Goal: Task Accomplishment & Management: Complete application form

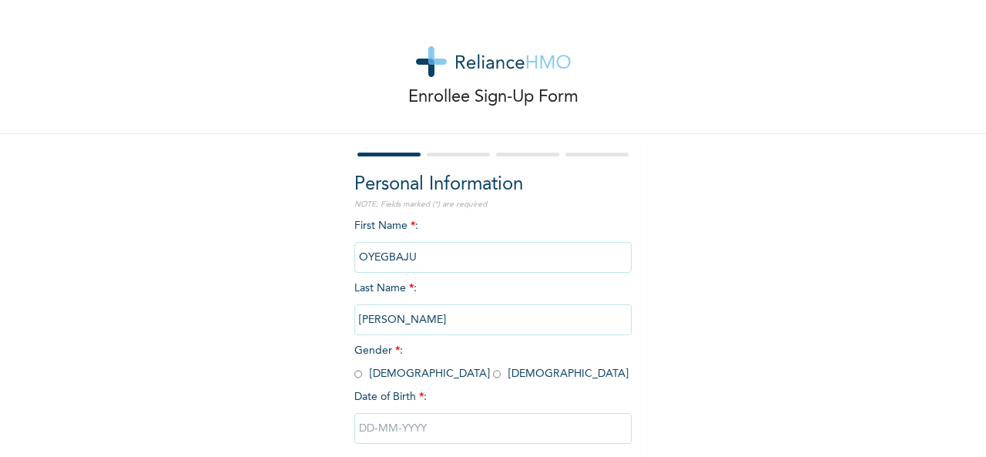
scroll to position [86, 0]
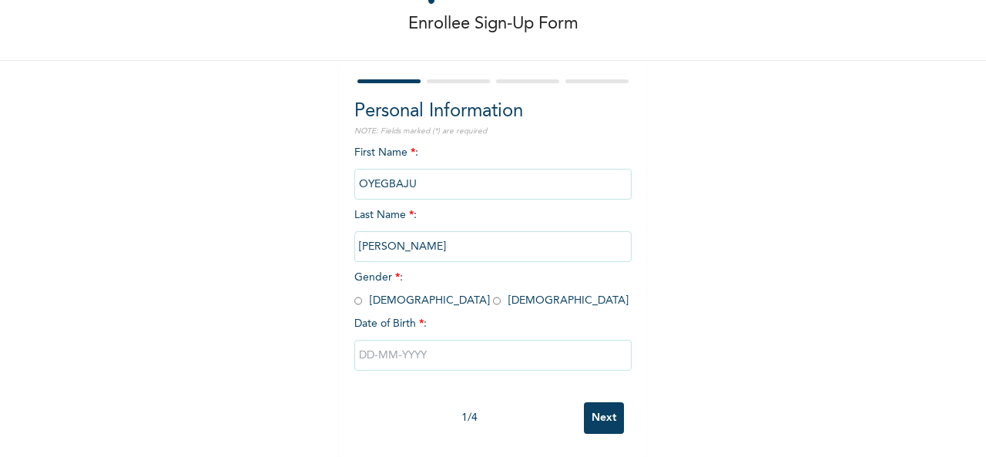
click at [493, 294] on input "radio" at bounding box center [497, 301] width 8 height 15
radio input "true"
click at [361, 346] on input "text" at bounding box center [492, 355] width 277 height 31
select select "9"
click at [855, 108] on div "Enrollee Sign-Up Form Personal Information NOTE: Fields marked (*) are required…" at bounding box center [493, 192] width 986 height 530
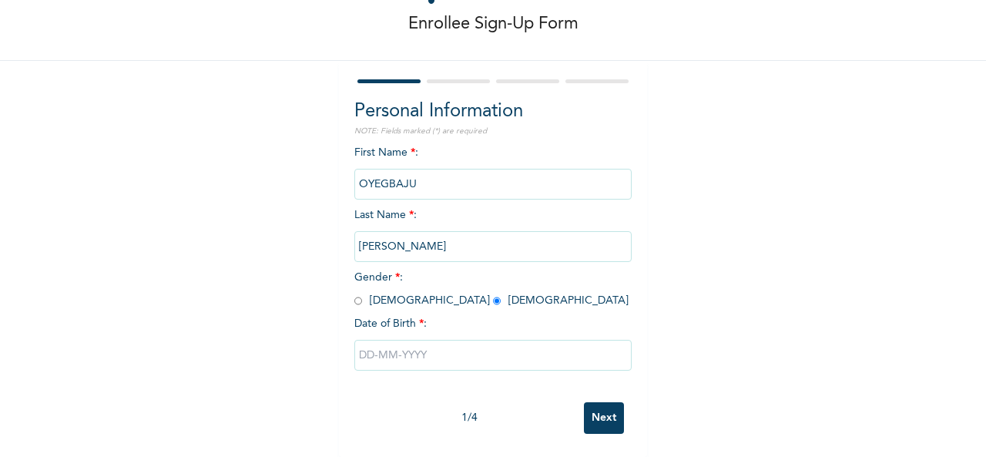
click at [459, 340] on input "text" at bounding box center [492, 355] width 277 height 31
select select "9"
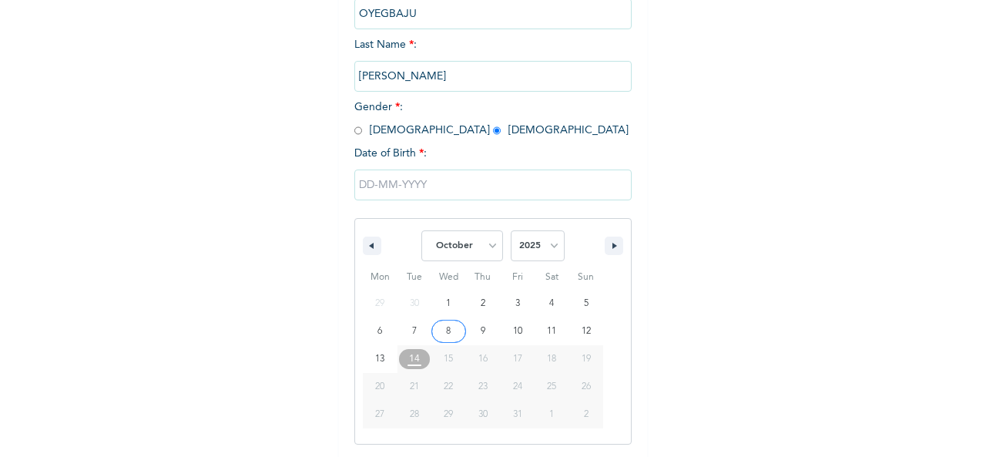
scroll to position [244, 0]
click at [550, 246] on select "2025 2024 2023 2022 2021 2020 2019 2018 2017 2016 2015 2014 2013 2012 2011 2010…" at bounding box center [538, 245] width 54 height 31
select select "2000"
click at [511, 231] on select "2025 2024 2023 2022 2021 2020 2019 2018 2017 2016 2015 2014 2013 2012 2011 2010…" at bounding box center [538, 245] width 54 height 31
click at [494, 247] on select "January February March April May June July August September October November De…" at bounding box center [462, 245] width 82 height 31
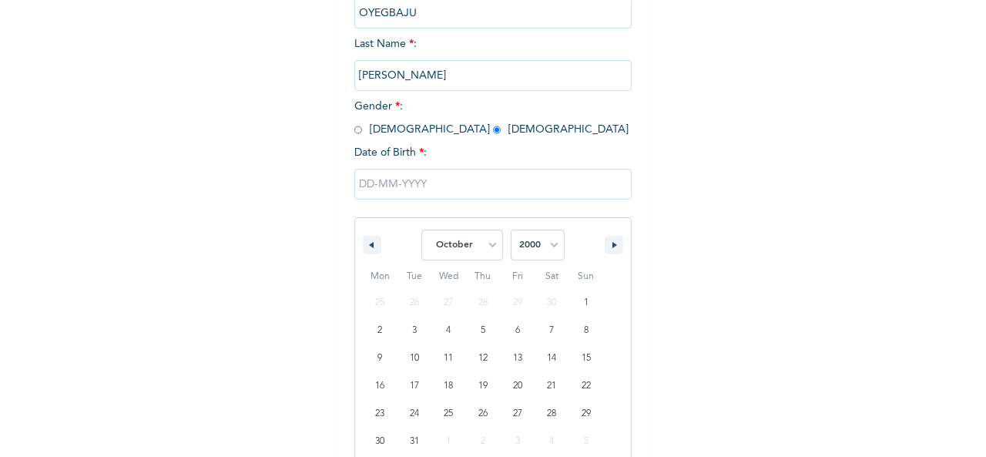
select select "5"
click at [421, 231] on select "January February March April May June July August September October November De…" at bounding box center [462, 245] width 82 height 31
type input "[DATE]"
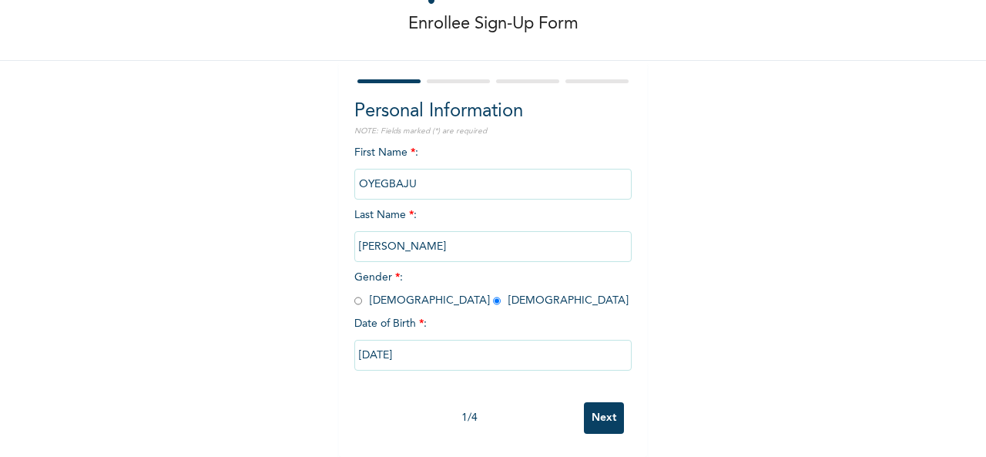
scroll to position [86, 0]
click at [602, 402] on input "Next" at bounding box center [604, 418] width 40 height 32
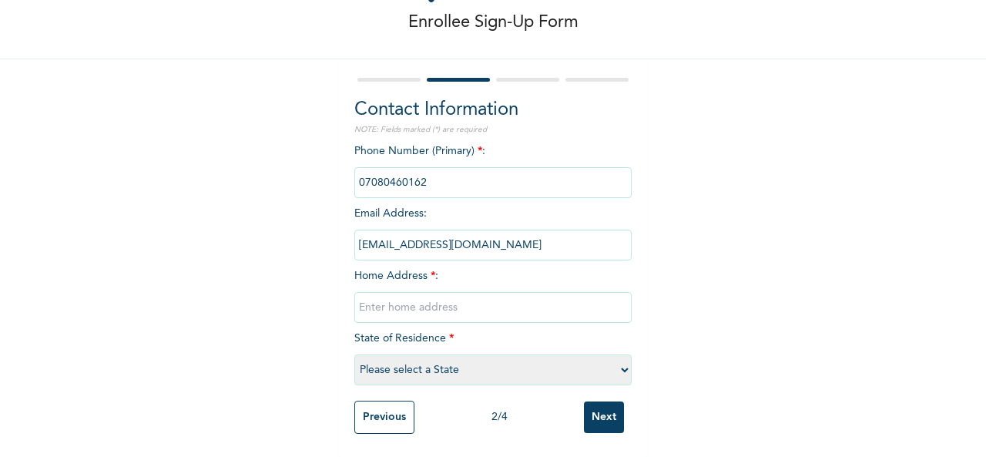
click at [441, 358] on select "Please select a State [PERSON_NAME] (FCT) [PERSON_NAME] Ibom [GEOGRAPHIC_DATA] …" at bounding box center [492, 369] width 277 height 31
select select "25"
click at [354, 354] on select "Please select a State [PERSON_NAME] (FCT) [PERSON_NAME] Ibom [GEOGRAPHIC_DATA] …" at bounding box center [492, 369] width 277 height 31
click at [428, 292] on input "text" at bounding box center [492, 307] width 277 height 31
type input "Horizon [GEOGRAPHIC_DATA], [GEOGRAPHIC_DATA]"
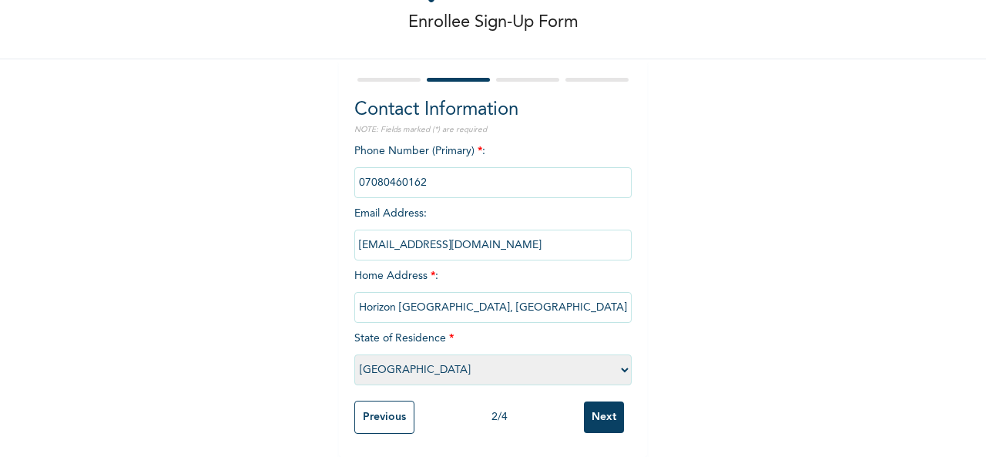
click at [604, 406] on input "Next" at bounding box center [604, 417] width 40 height 32
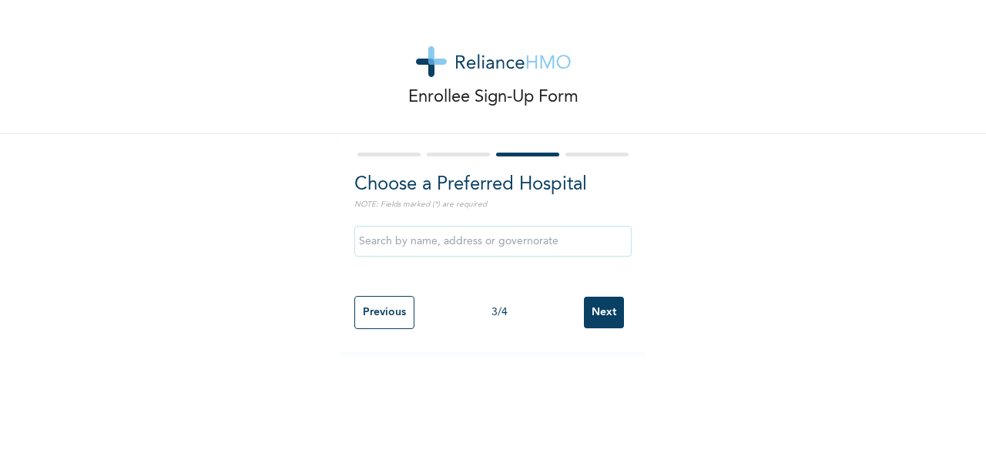
click at [605, 310] on input "Next" at bounding box center [604, 313] width 40 height 32
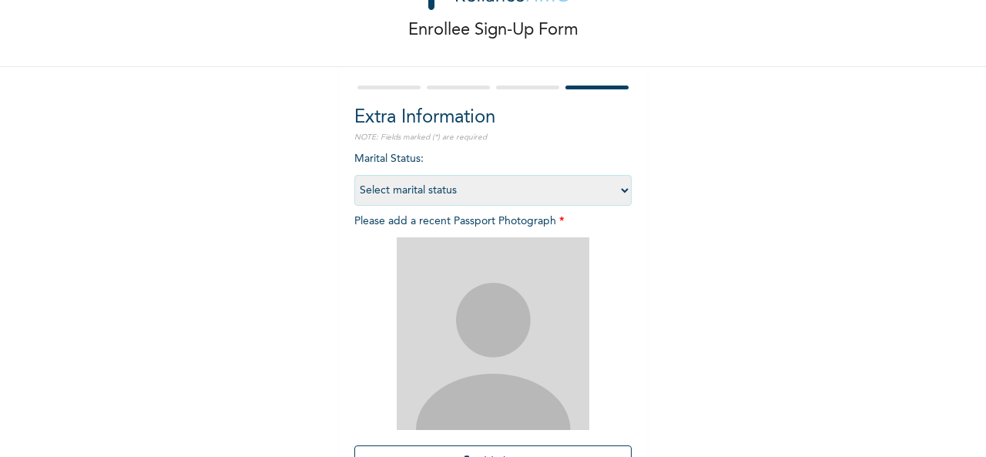
scroll to position [73, 0]
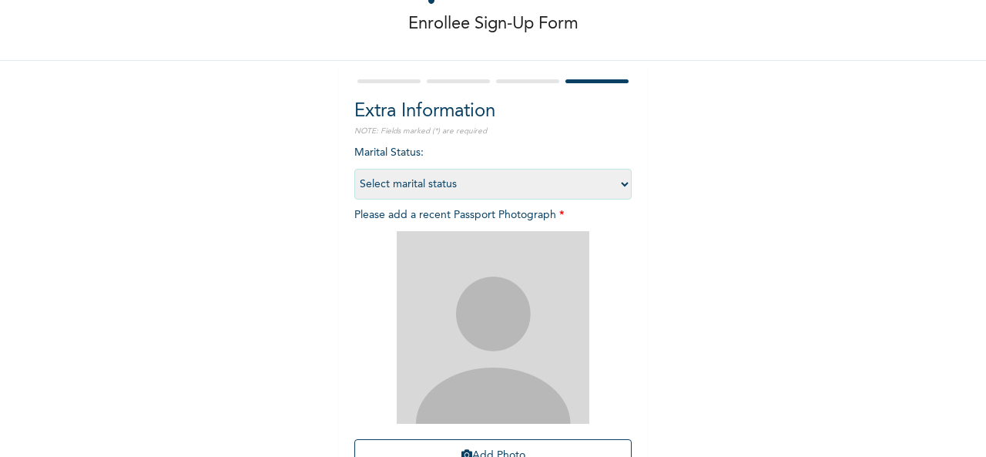
click at [619, 178] on select "Select marital status [DEMOGRAPHIC_DATA] Married [DEMOGRAPHIC_DATA] Widow/[DEMO…" at bounding box center [492, 184] width 277 height 31
select select "1"
click at [354, 169] on select "Select marital status [DEMOGRAPHIC_DATA] Married [DEMOGRAPHIC_DATA] Widow/[DEMO…" at bounding box center [492, 184] width 277 height 31
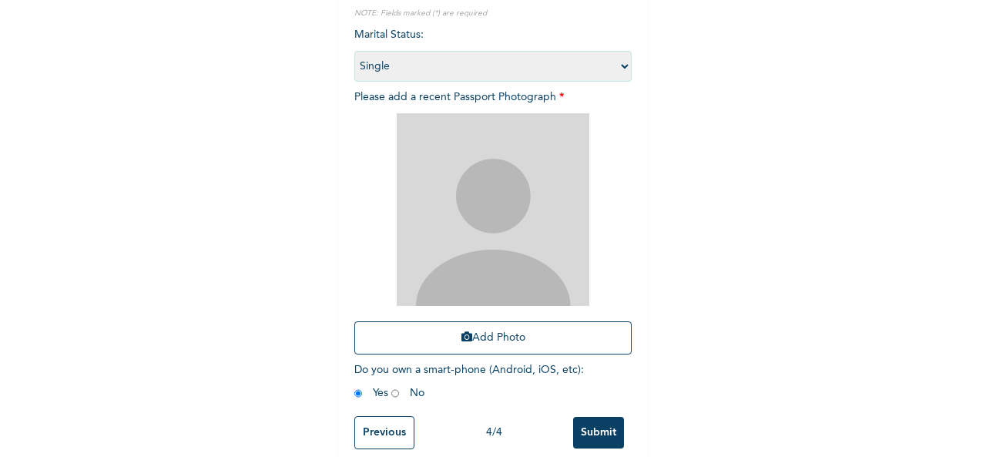
scroll to position [219, 0]
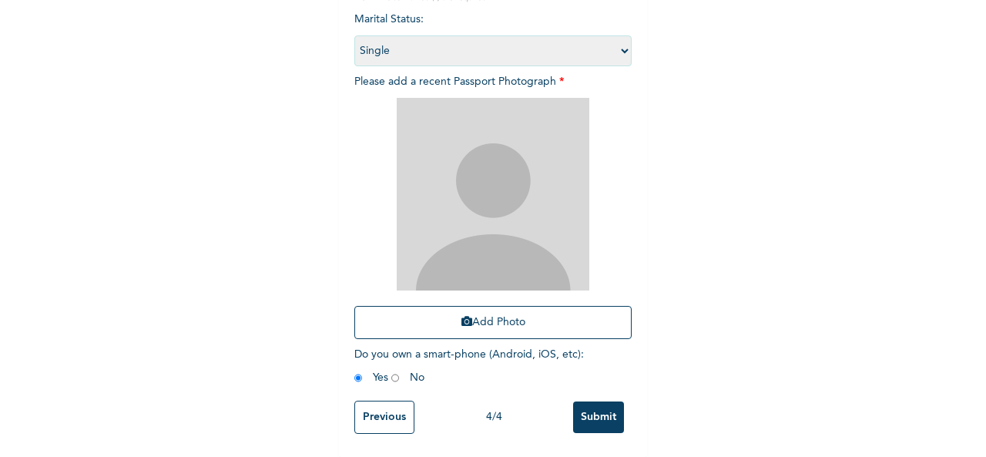
click at [599, 401] on input "Submit" at bounding box center [598, 417] width 51 height 32
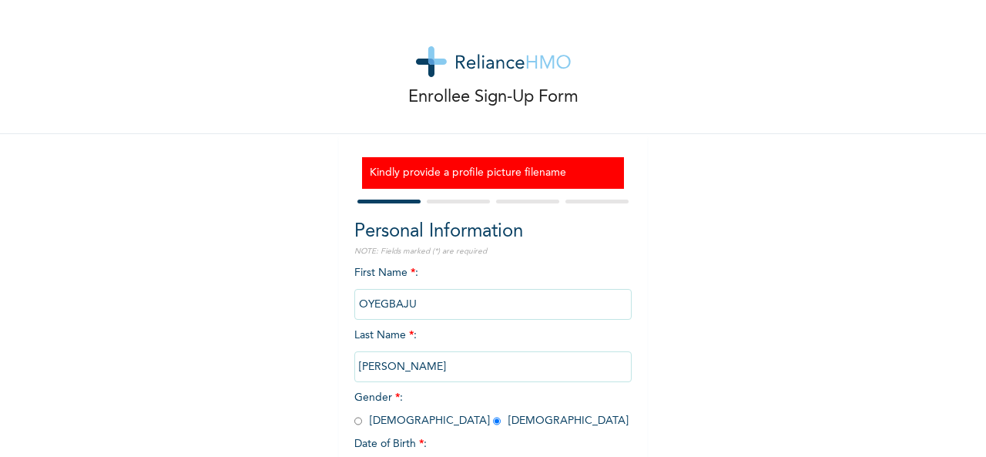
scroll to position [133, 0]
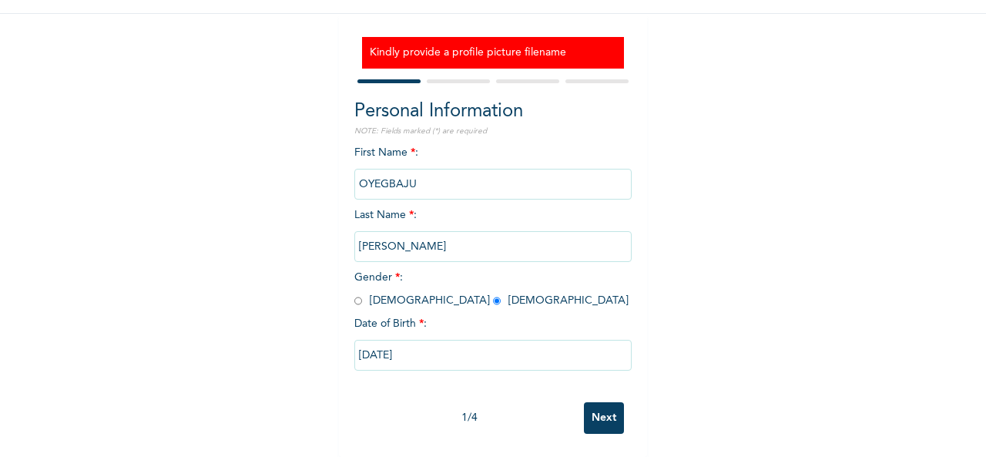
click at [599, 402] on input "Next" at bounding box center [604, 418] width 40 height 32
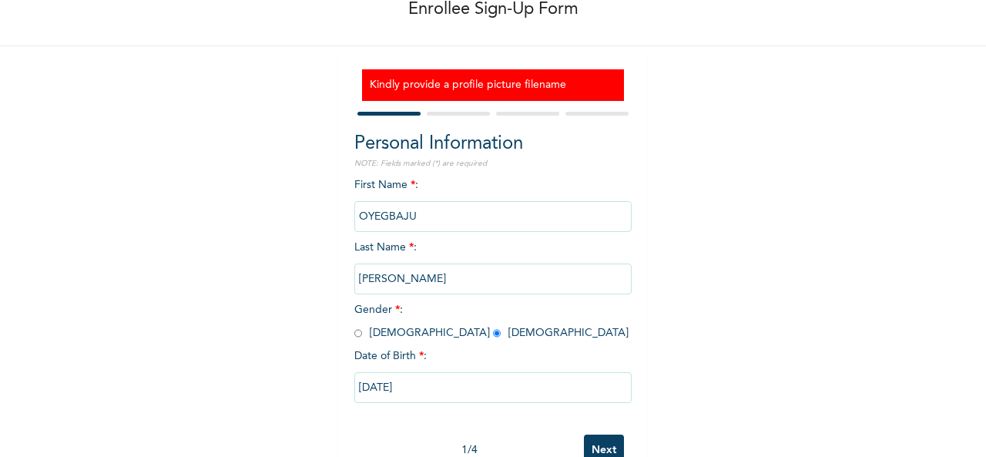
select select "25"
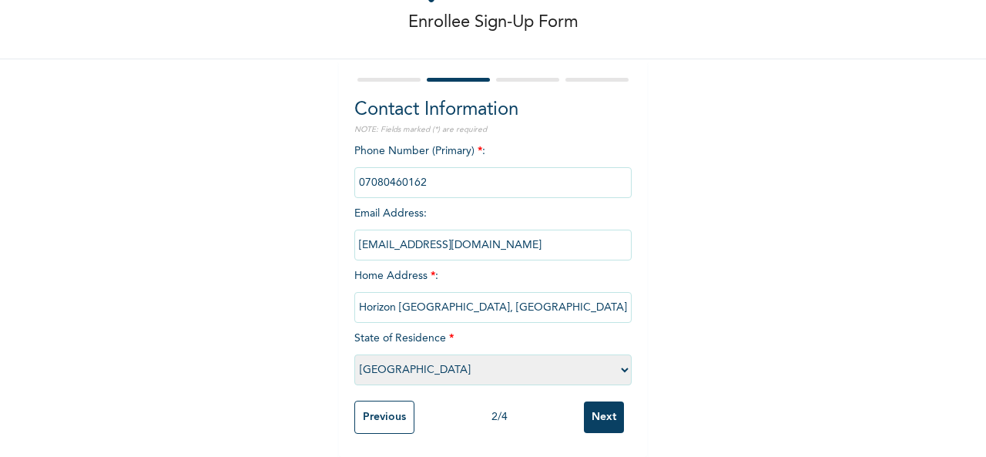
click at [599, 401] on input "Next" at bounding box center [604, 417] width 40 height 32
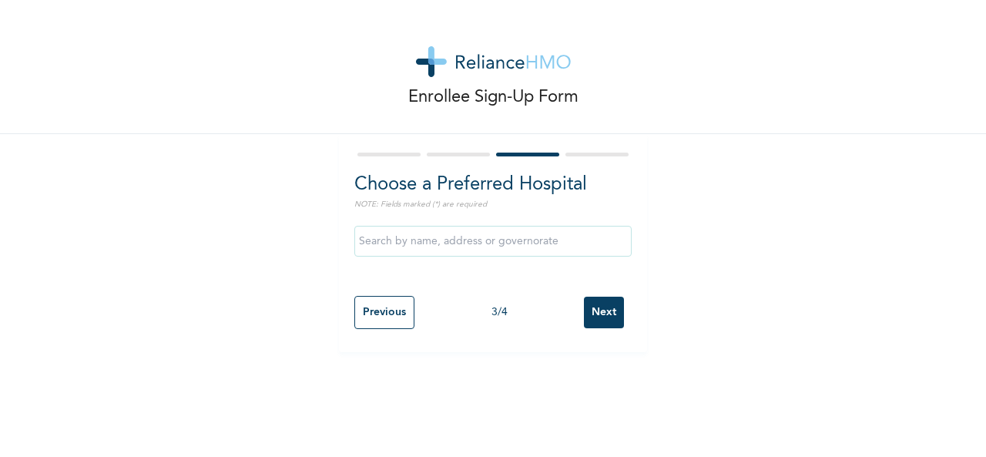
scroll to position [0, 0]
click at [390, 301] on input "Previous" at bounding box center [384, 312] width 60 height 33
select select "25"
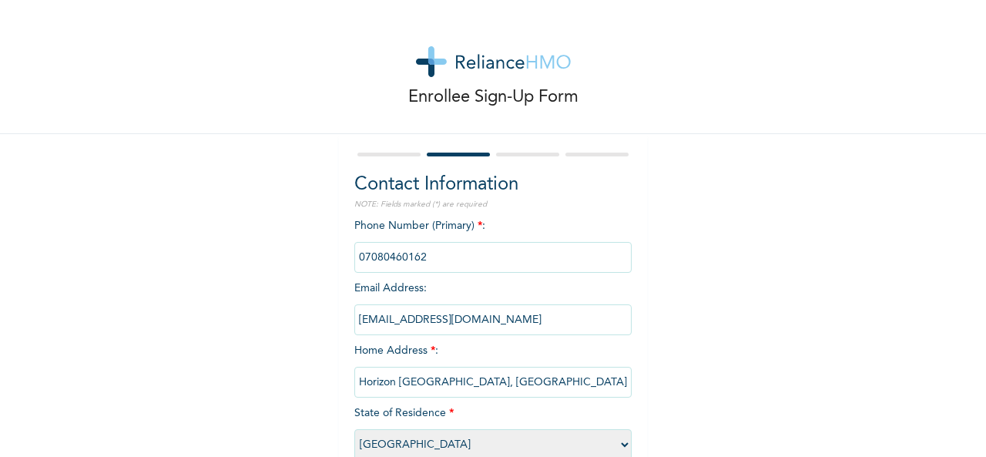
scroll to position [88, 0]
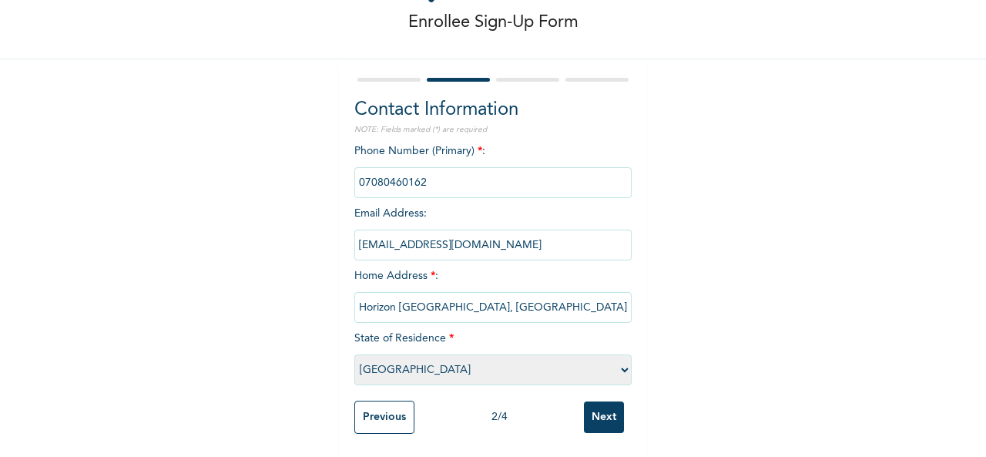
click at [368, 401] on input "Previous" at bounding box center [384, 417] width 60 height 33
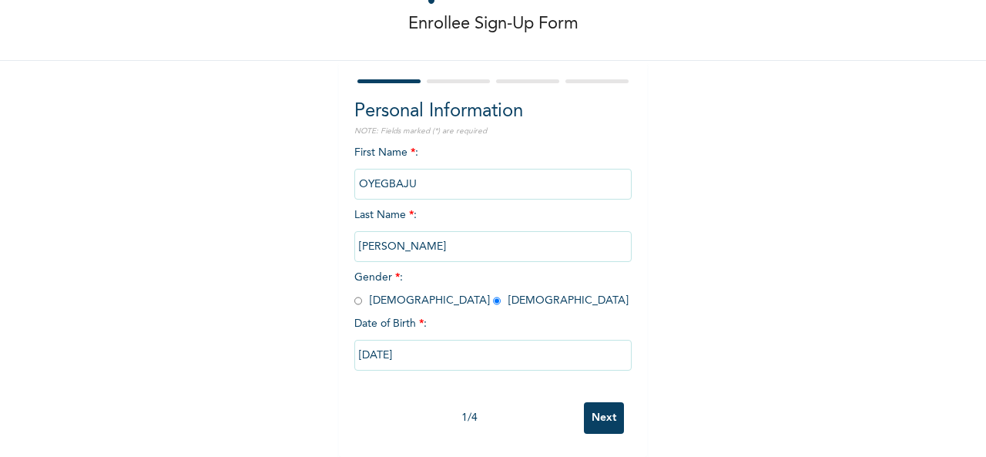
click at [585, 403] on input "Next" at bounding box center [604, 418] width 40 height 32
select select "25"
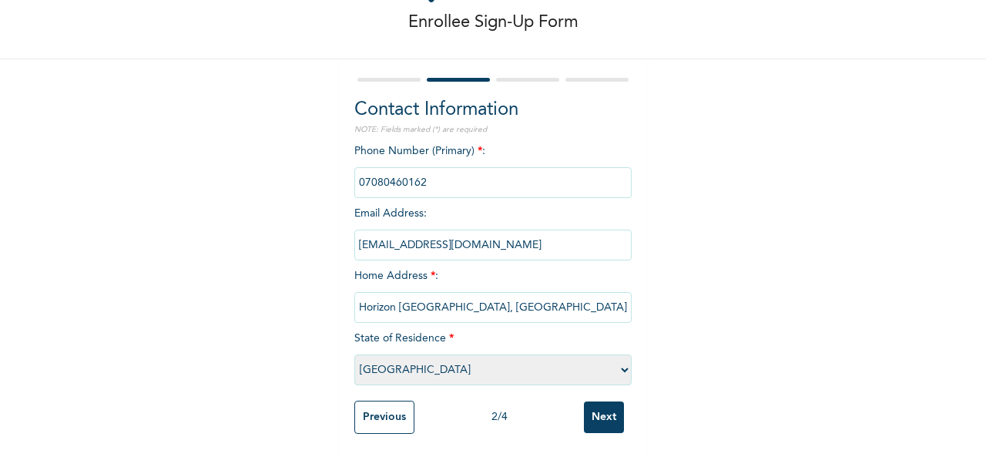
click at [585, 403] on input "Next" at bounding box center [604, 417] width 40 height 32
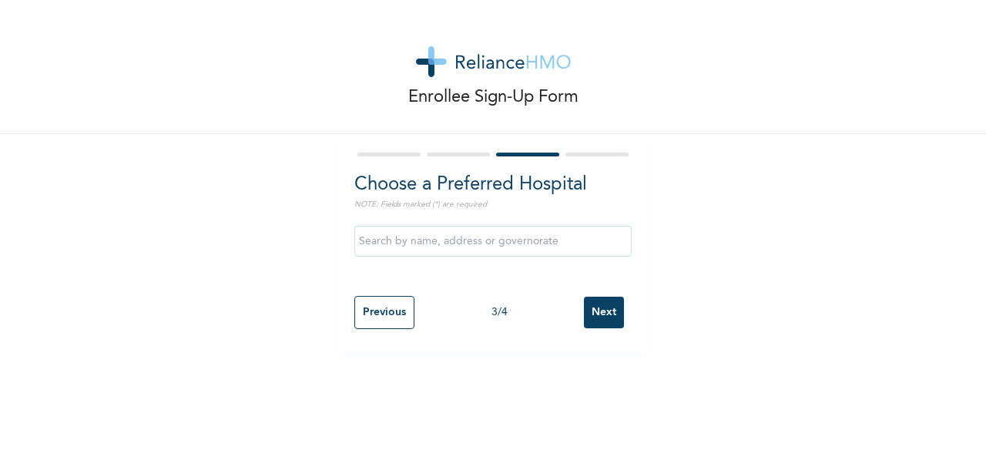
click at [592, 310] on input "Next" at bounding box center [604, 313] width 40 height 32
select select "1"
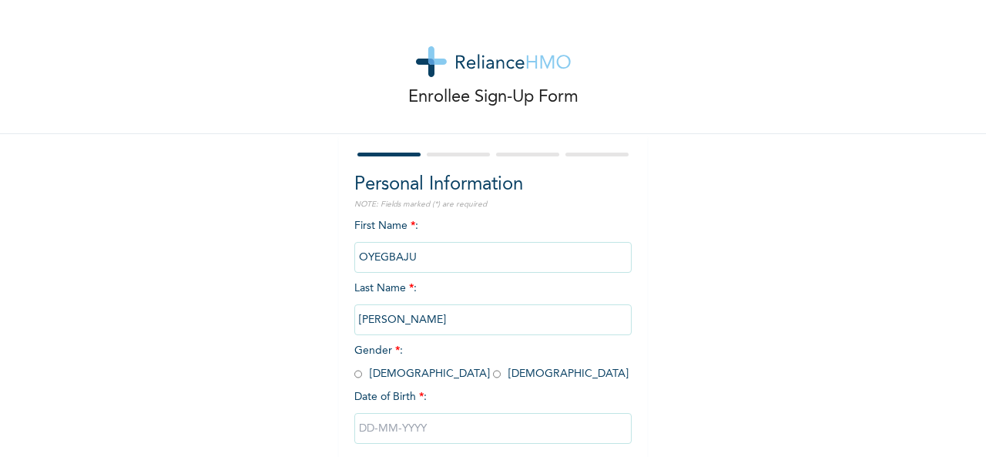
scroll to position [86, 0]
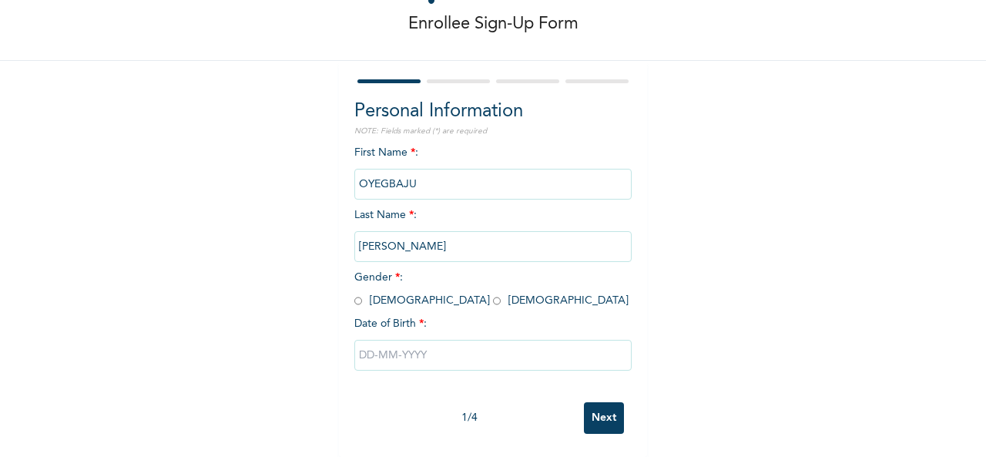
click at [390, 287] on span "Gender * : Male Female" at bounding box center [491, 289] width 274 height 34
click at [493, 294] on input "radio" at bounding box center [497, 301] width 8 height 15
radio input "true"
click at [394, 342] on input "text" at bounding box center [492, 355] width 277 height 31
select select "9"
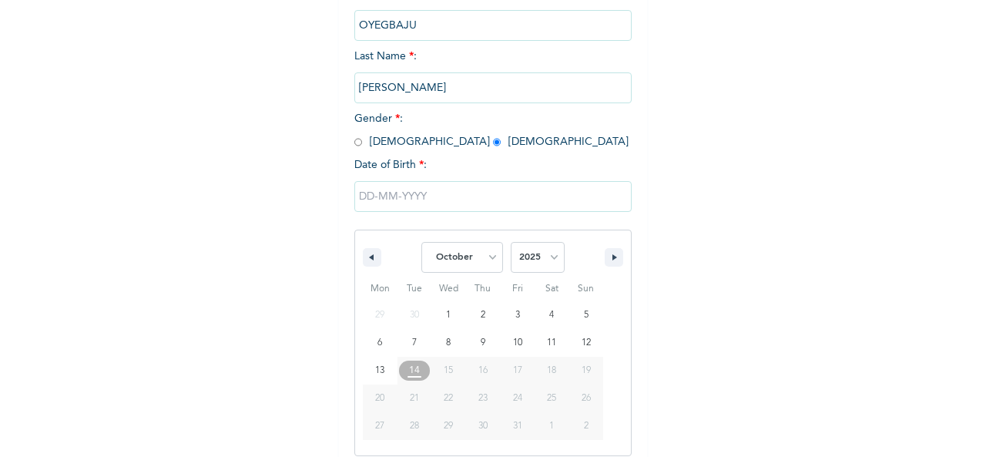
scroll to position [244, 0]
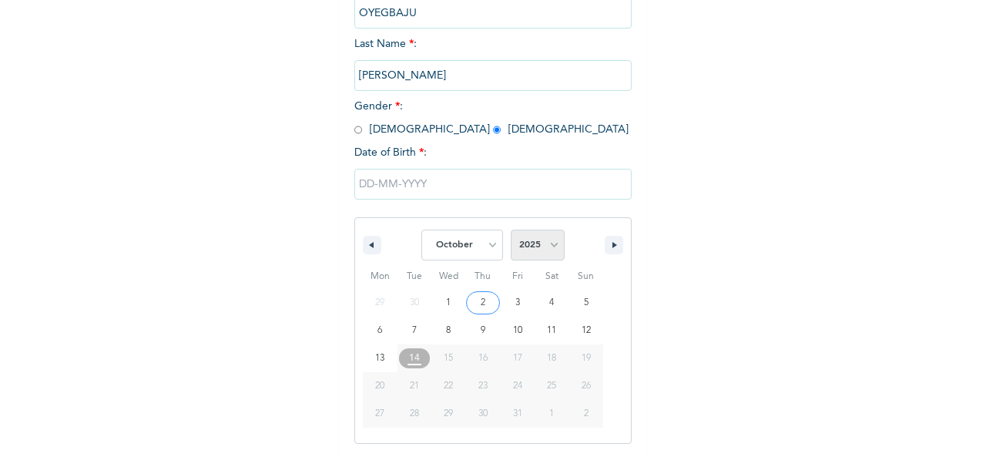
click at [547, 241] on select "2025 2024 2023 2022 2021 2020 2019 2018 2017 2016 2015 2014 2013 2012 2011 2010…" at bounding box center [538, 245] width 54 height 31
select select "2000"
click at [511, 231] on select "2025 2024 2023 2022 2021 2020 2019 2018 2017 2016 2015 2014 2013 2012 2011 2010…" at bounding box center [538, 245] width 54 height 31
click at [482, 241] on select "January February March April May June July August September October November De…" at bounding box center [462, 245] width 82 height 31
select select "5"
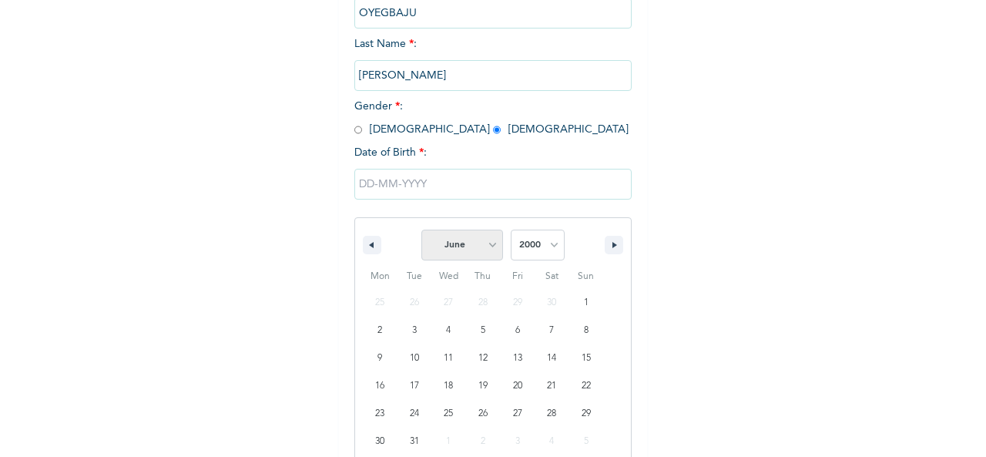
click at [421, 231] on select "January February March April May June July August September October November De…" at bounding box center [462, 245] width 82 height 31
type input "[DATE]"
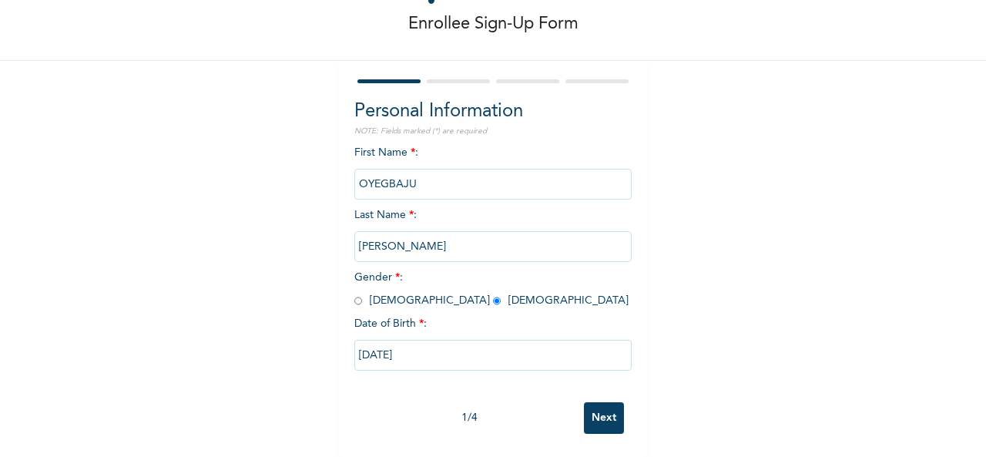
click at [599, 411] on input "Next" at bounding box center [604, 418] width 40 height 32
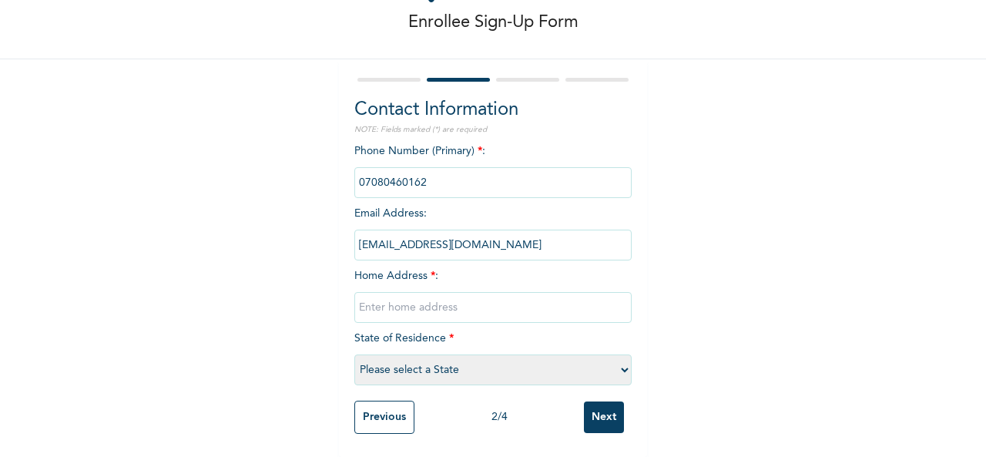
click at [387, 292] on input "text" at bounding box center [492, 307] width 277 height 31
type input "Horizon Cyberville Estate"
select select "25"
type input "Horizon [GEOGRAPHIC_DATA], [GEOGRAPHIC_DATA]"
click at [601, 406] on input "Next" at bounding box center [604, 417] width 40 height 32
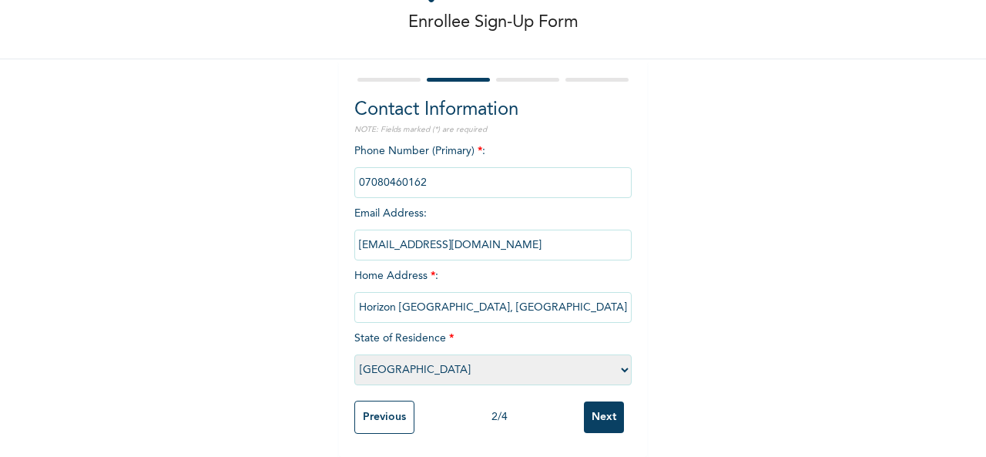
scroll to position [0, 0]
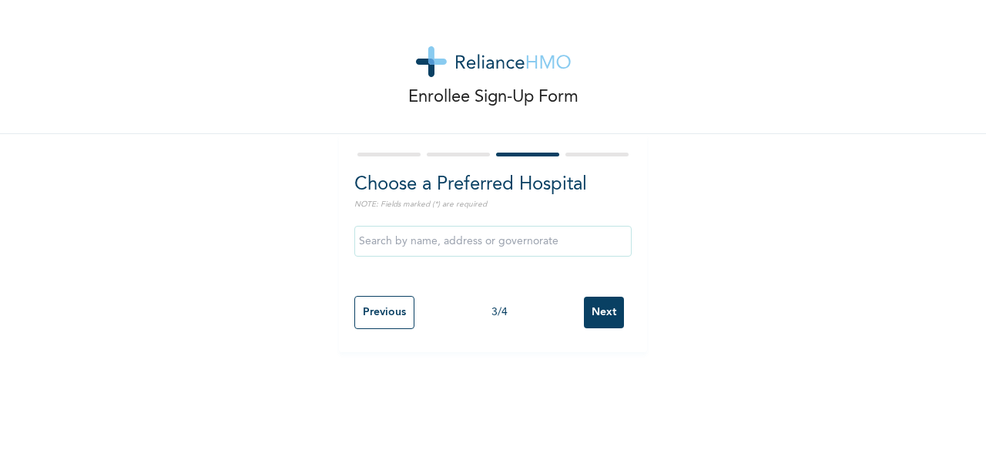
click at [586, 317] on input "Next" at bounding box center [604, 313] width 40 height 32
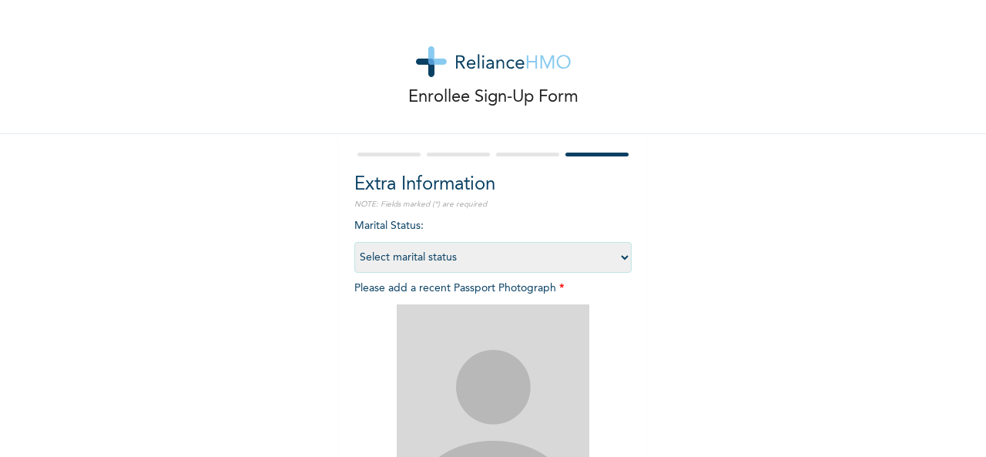
click at [404, 244] on select "Select marital status [DEMOGRAPHIC_DATA] Married [DEMOGRAPHIC_DATA] Widow/[DEMO…" at bounding box center [492, 257] width 277 height 31
select select "1"
click at [354, 242] on select "Select marital status [DEMOGRAPHIC_DATA] Married [DEMOGRAPHIC_DATA] Widow/[DEMO…" at bounding box center [492, 257] width 277 height 31
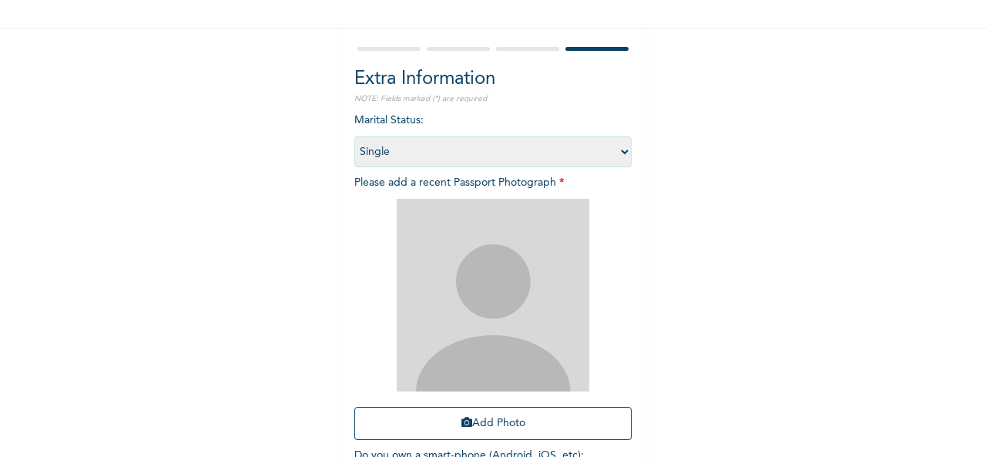
scroll to position [219, 0]
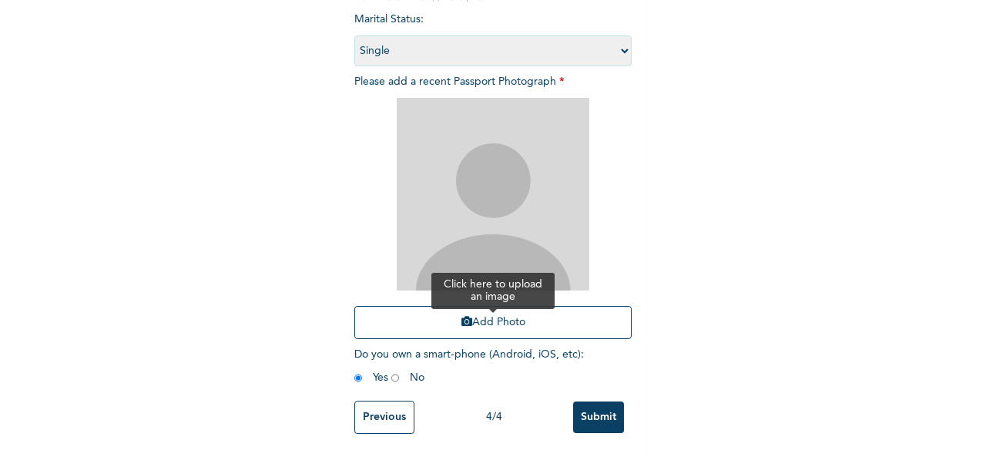
click at [418, 306] on button "Add Photo" at bounding box center [492, 322] width 277 height 33
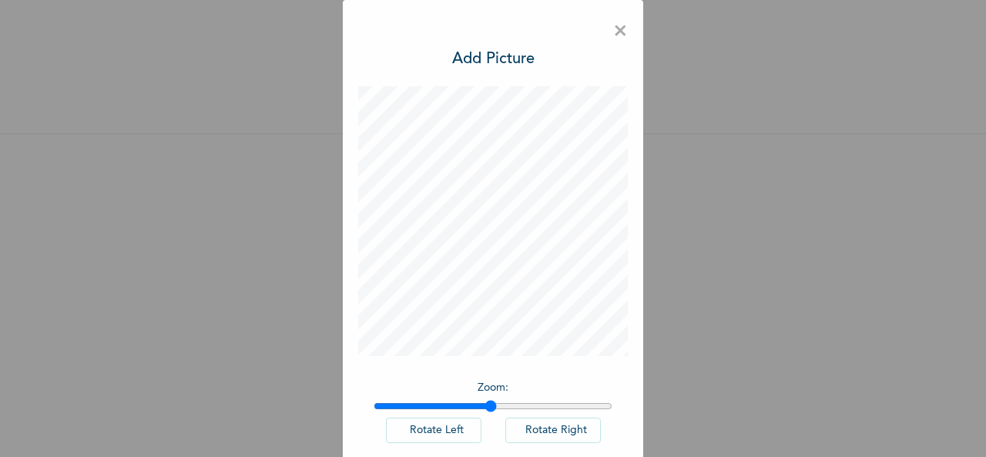
click at [485, 404] on input "range" at bounding box center [493, 406] width 239 height 12
click at [522, 404] on input "range" at bounding box center [493, 406] width 239 height 12
click at [374, 406] on input "range" at bounding box center [493, 406] width 239 height 12
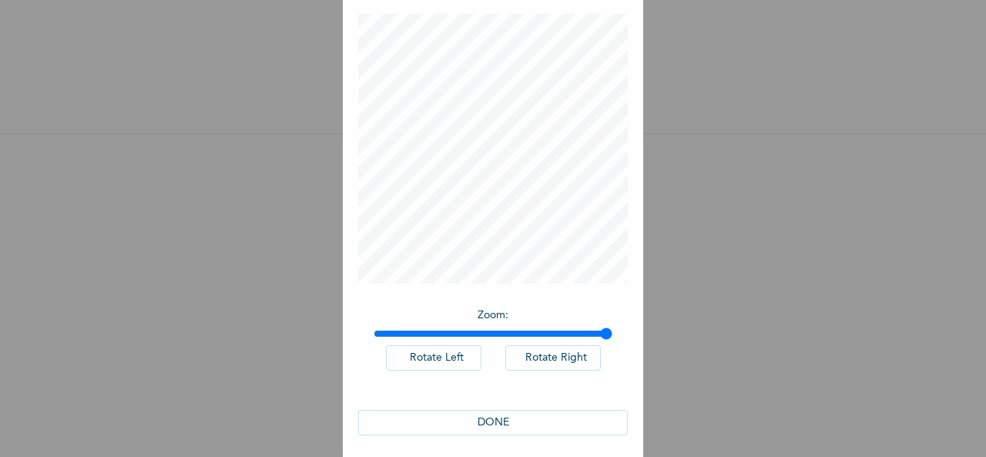
scroll to position [80, 0]
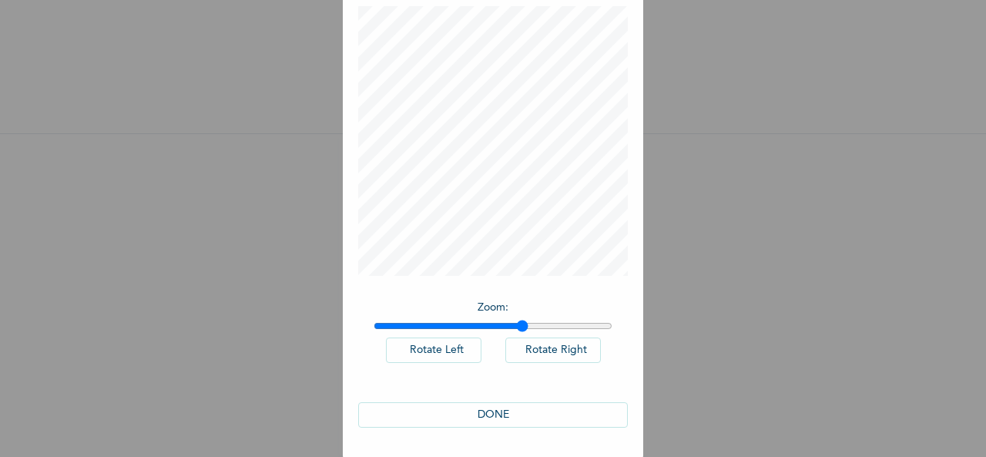
drag, startPoint x: 597, startPoint y: 323, endPoint x: 516, endPoint y: 323, distance: 80.9
type input "1.63"
click at [516, 323] on input "range" at bounding box center [493, 326] width 239 height 12
click at [510, 411] on button "DONE" at bounding box center [493, 414] width 270 height 25
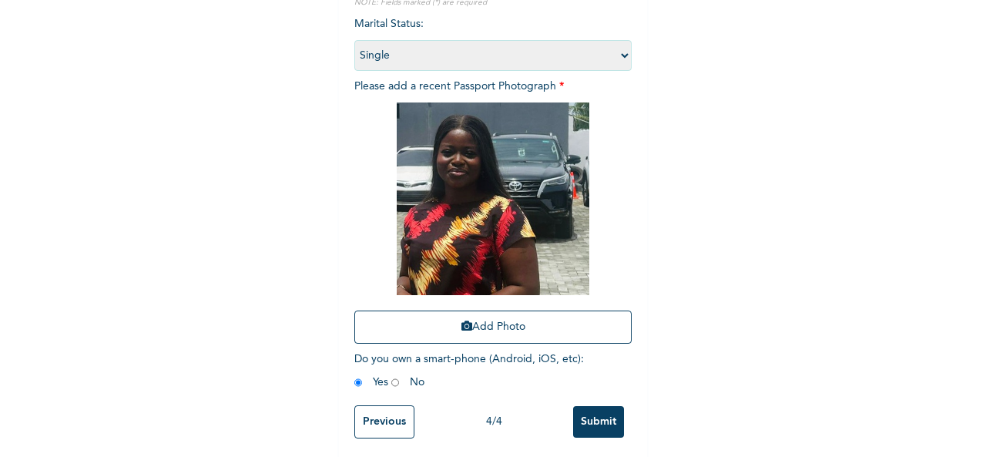
scroll to position [219, 0]
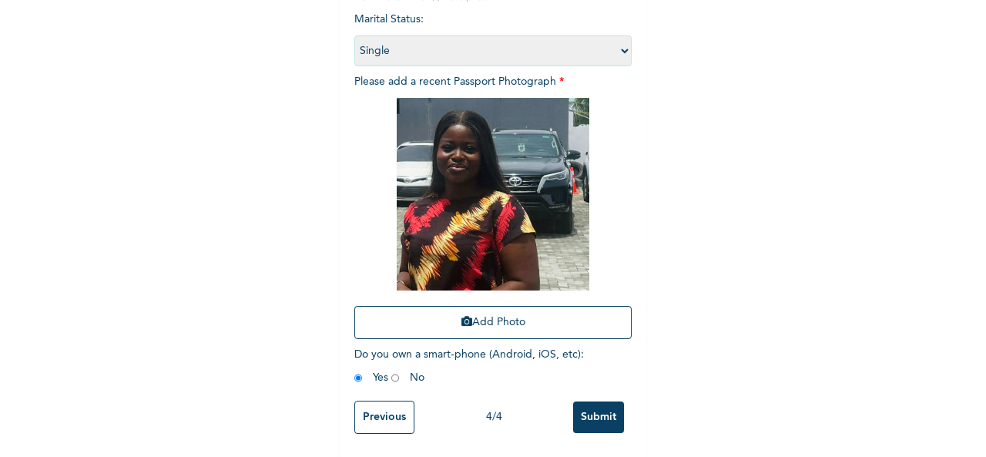
click at [588, 401] on input "Submit" at bounding box center [598, 417] width 51 height 32
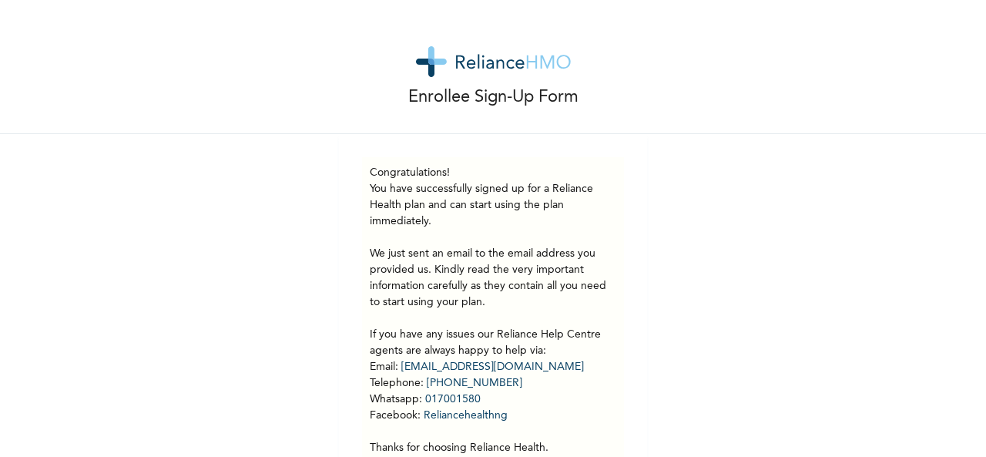
scroll to position [74, 0]
